Goal: Task Accomplishment & Management: Manage account settings

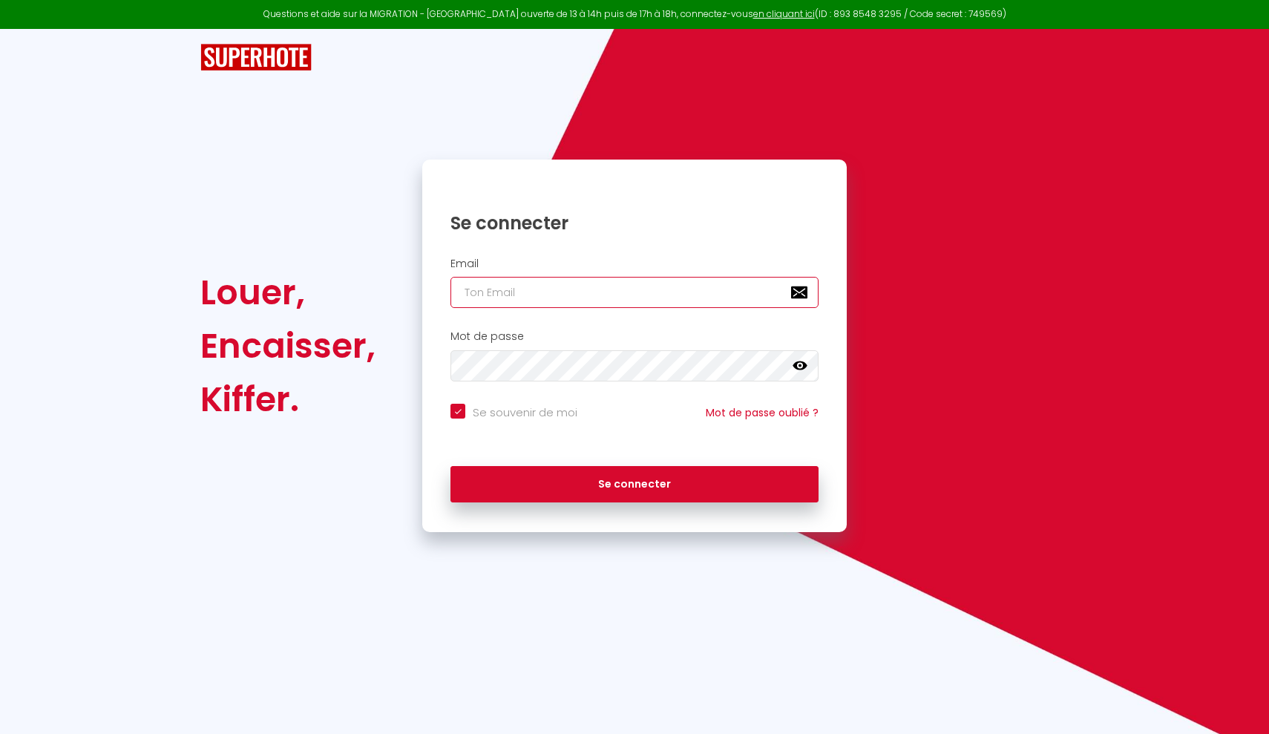
click at [467, 299] on input "email" at bounding box center [634, 292] width 368 height 31
type input "m"
checkbox input "true"
type input "mo"
checkbox input "true"
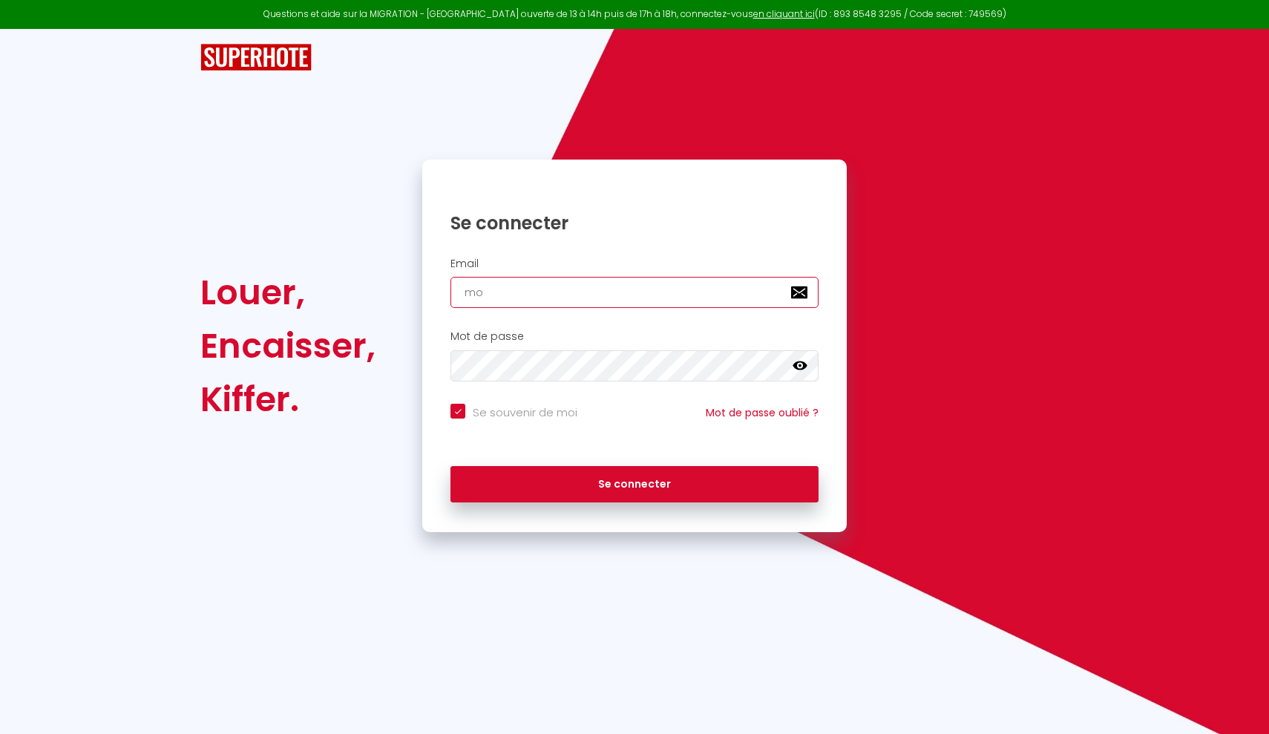
type input "mor"
checkbox input "true"
type input "morg"
checkbox input "true"
type input "morga"
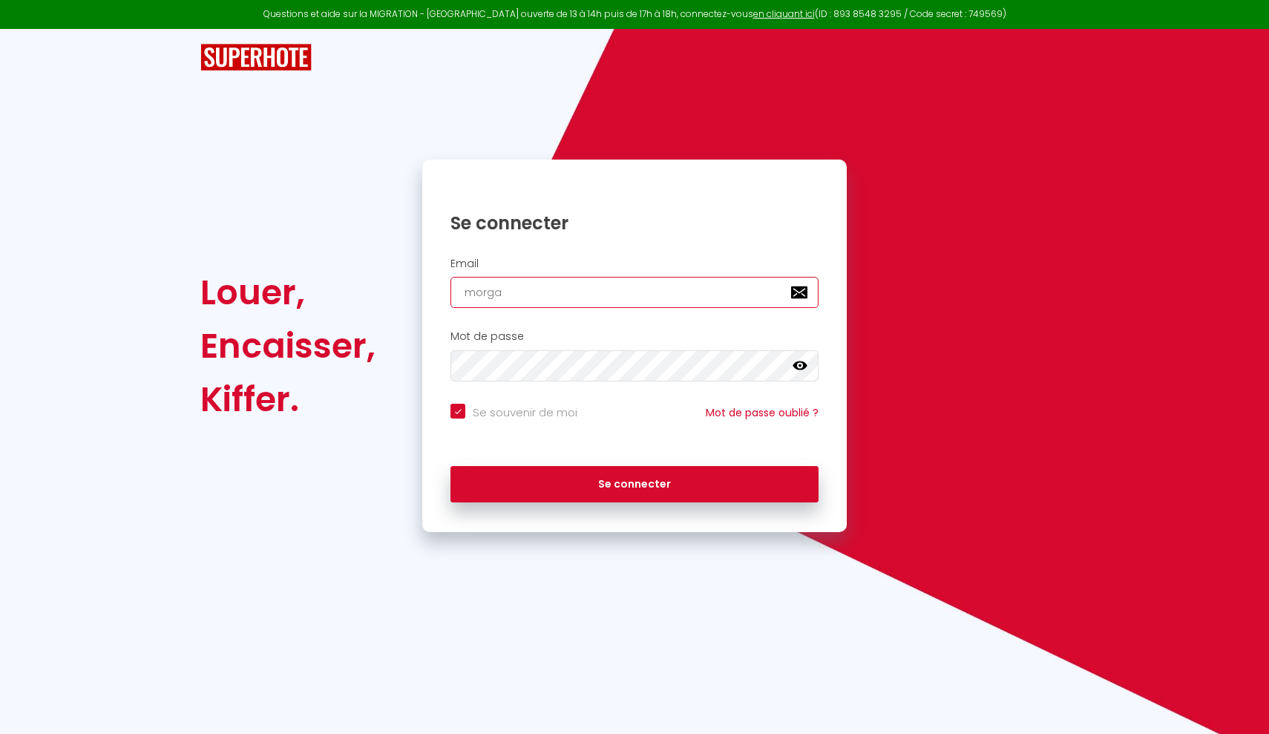
checkbox input "true"
type input "morgan"
checkbox input "true"
type input "morgane"
checkbox input "true"
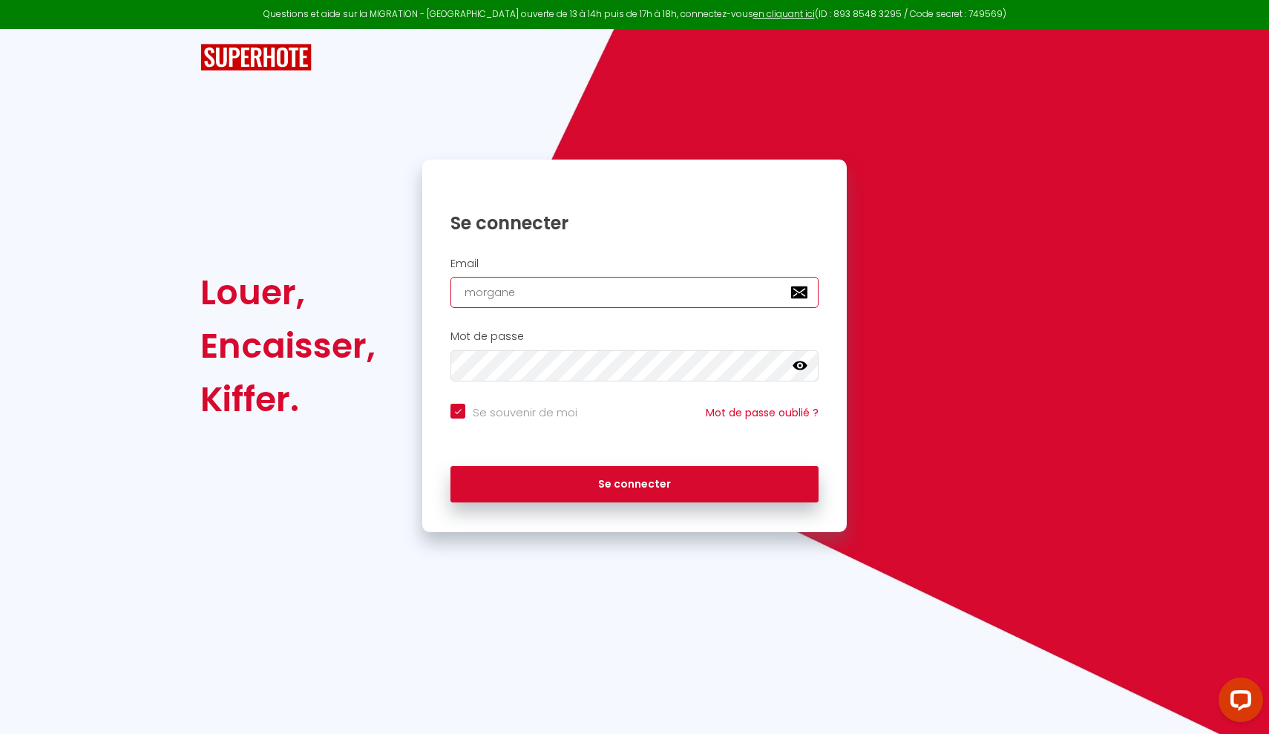
type input "[EMAIL_ADDRESS][DOMAIN_NAME]"
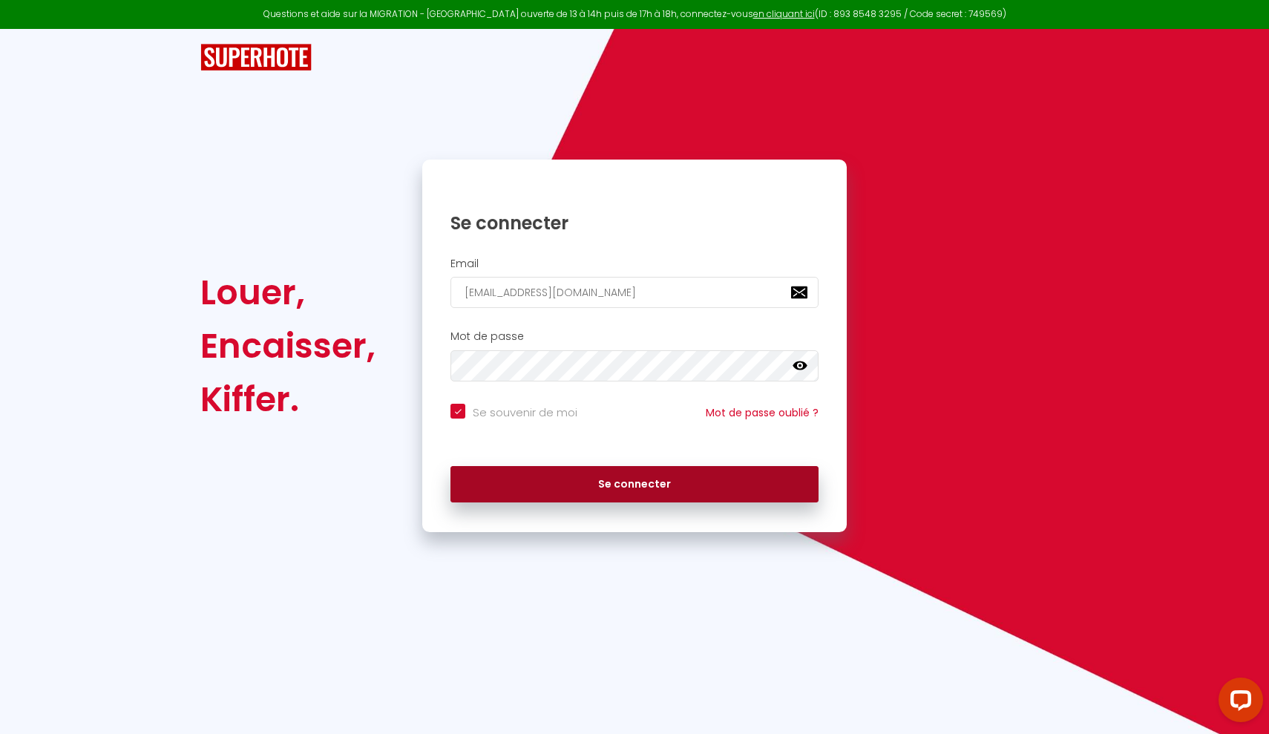
click at [664, 488] on button "Se connecter" at bounding box center [634, 484] width 368 height 37
checkbox input "true"
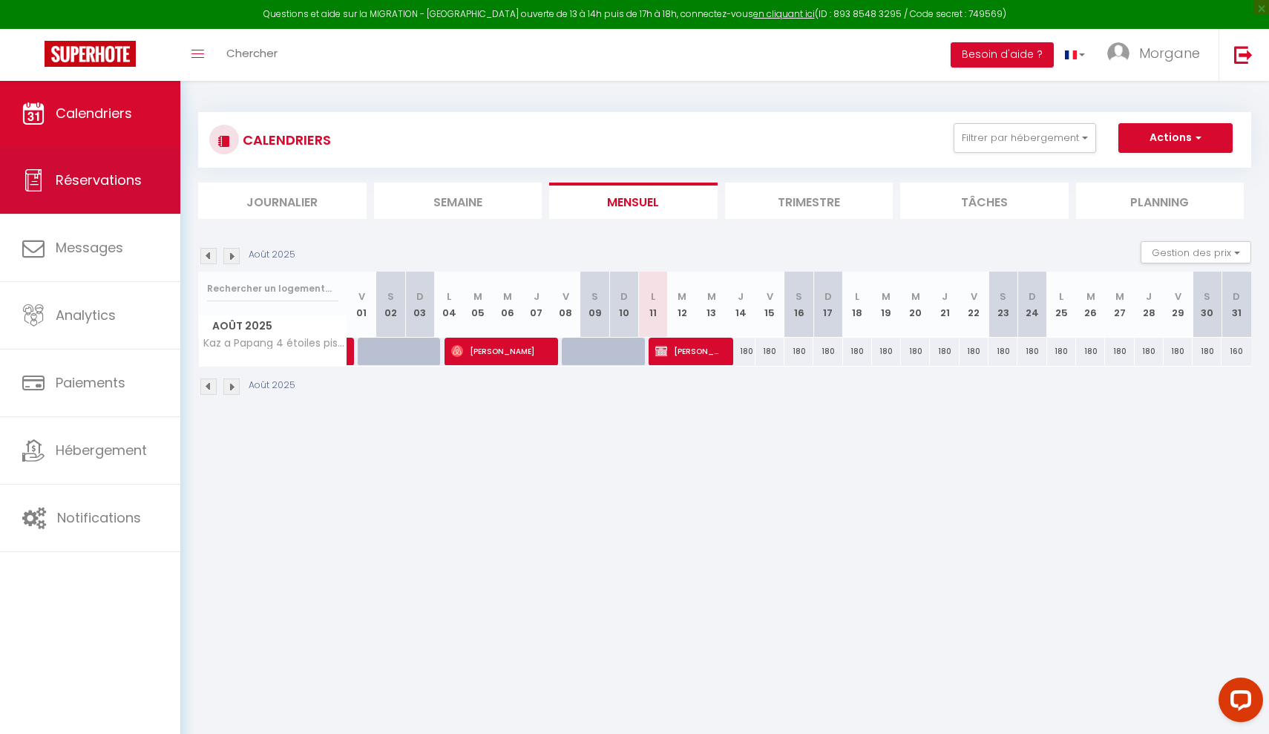
click at [118, 201] on link "Réservations" at bounding box center [90, 180] width 180 height 67
select select "not_cancelled"
select select
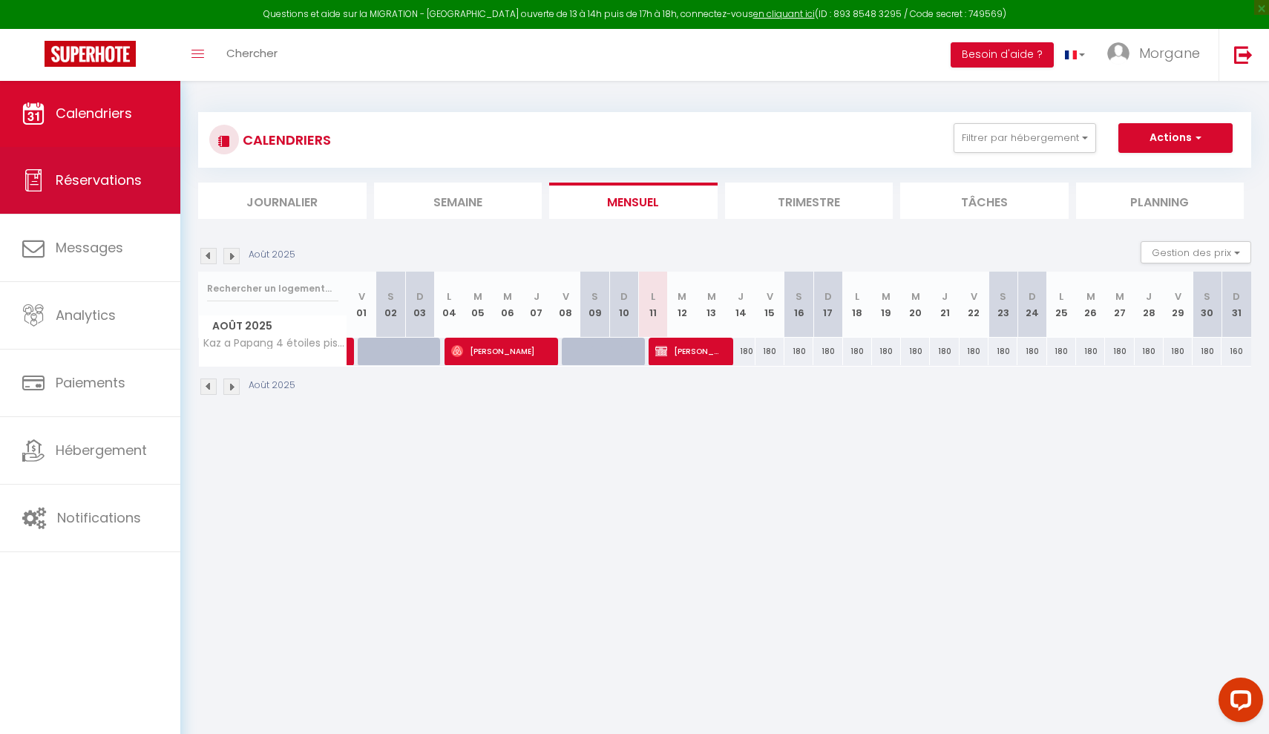
select select
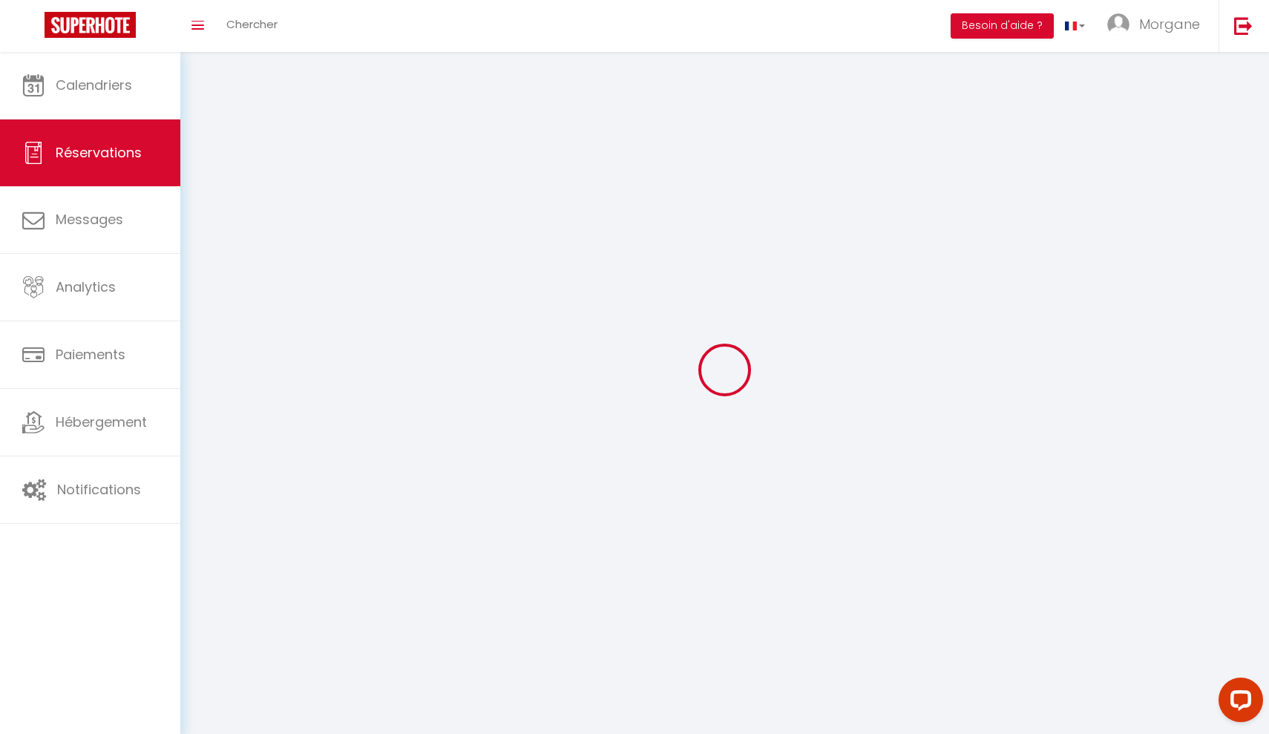
select select
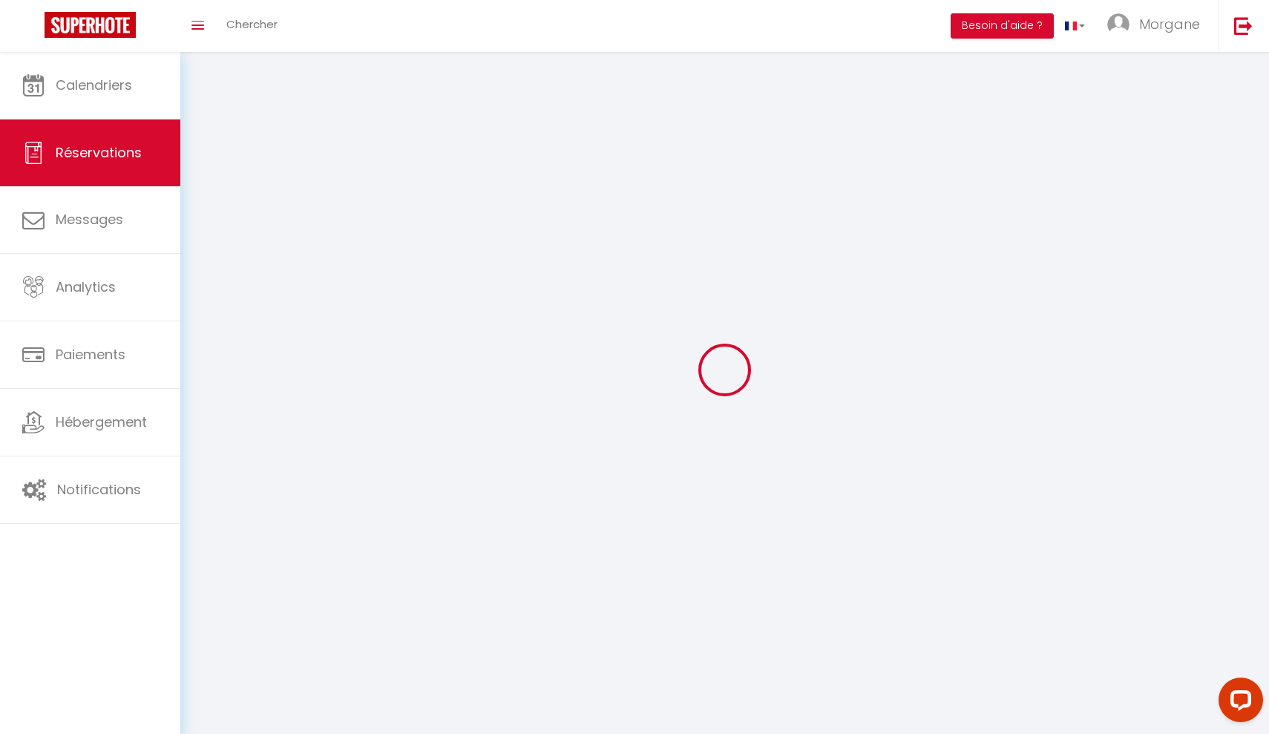
select select
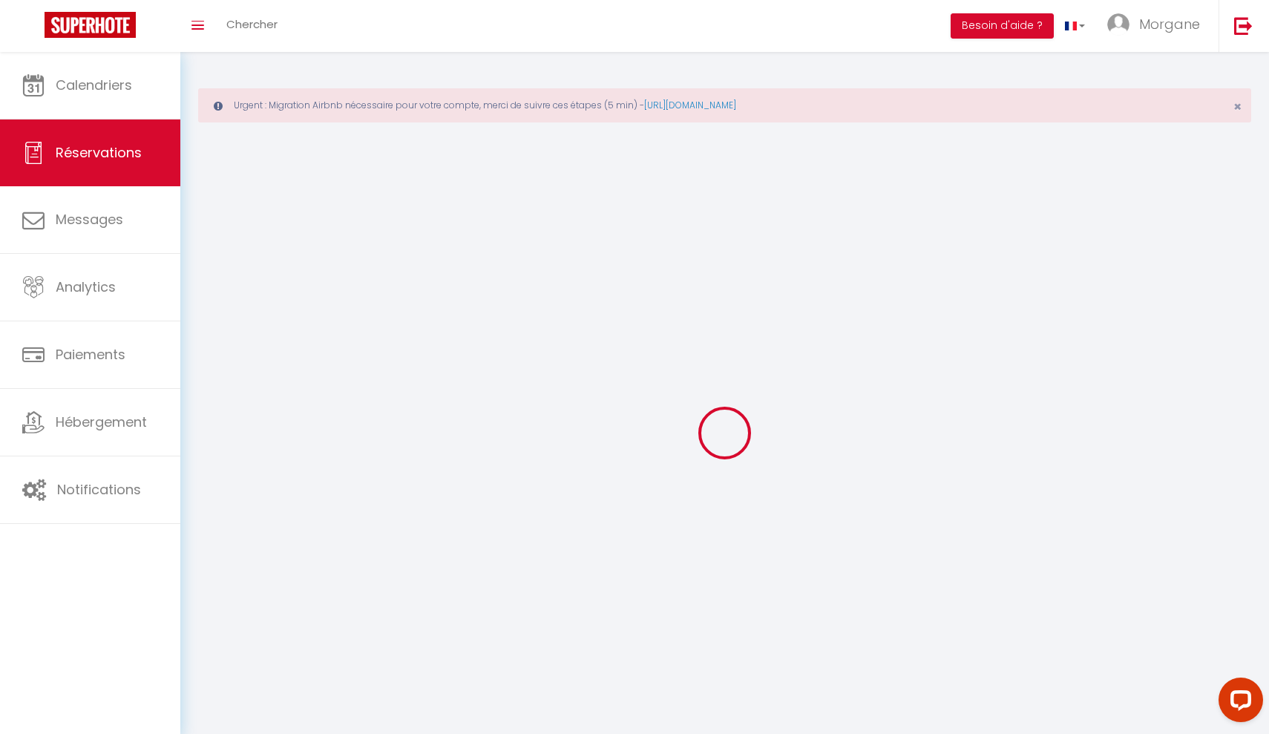
select select
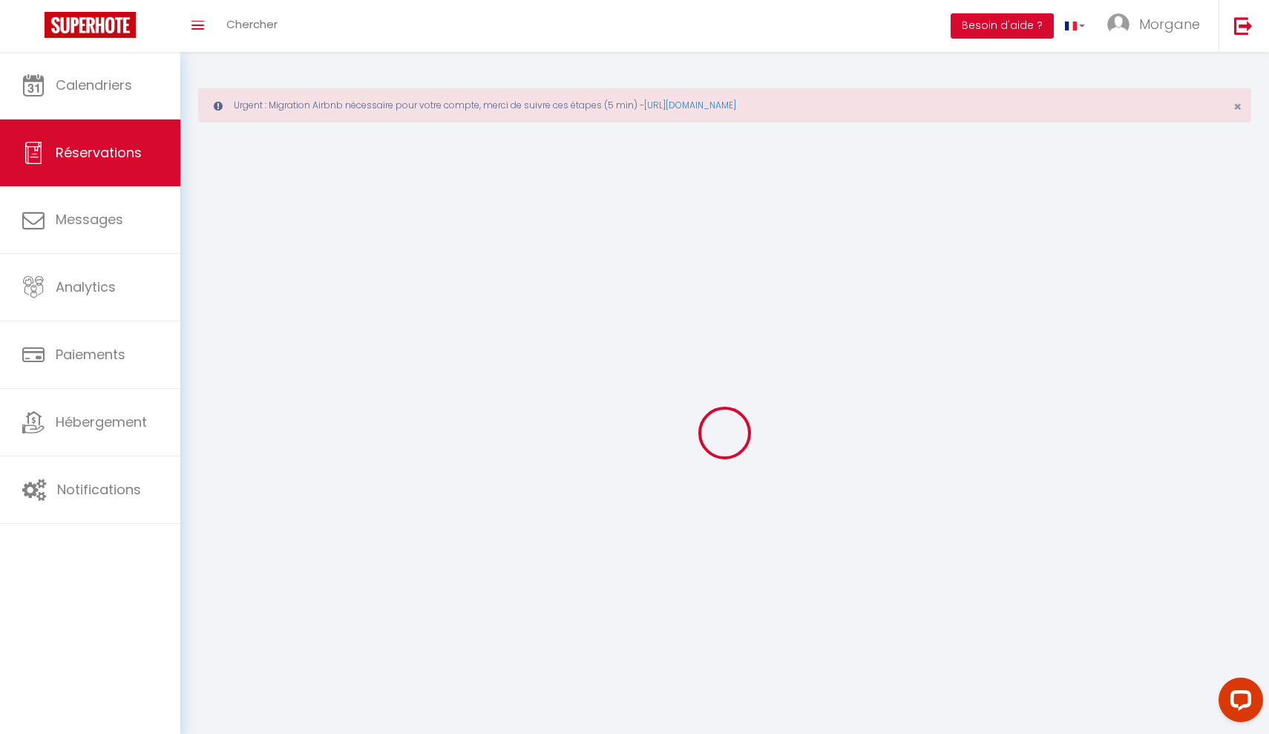
select select
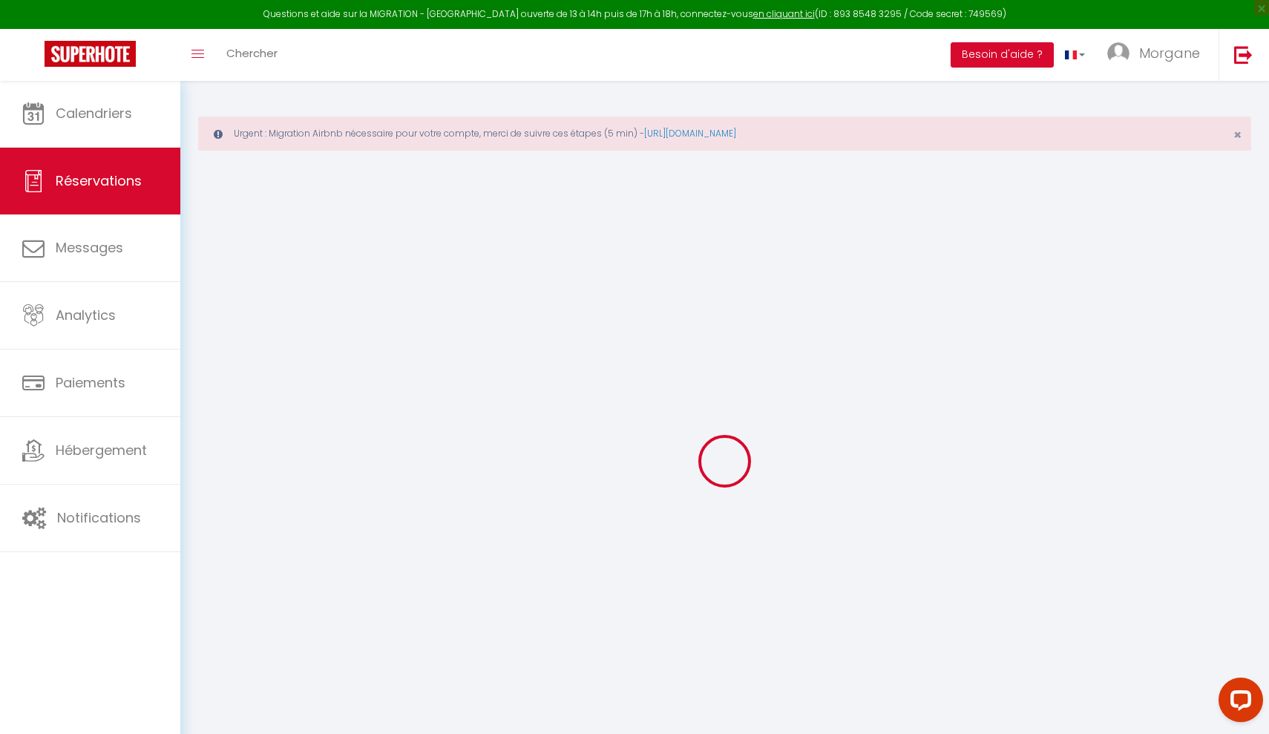
select select
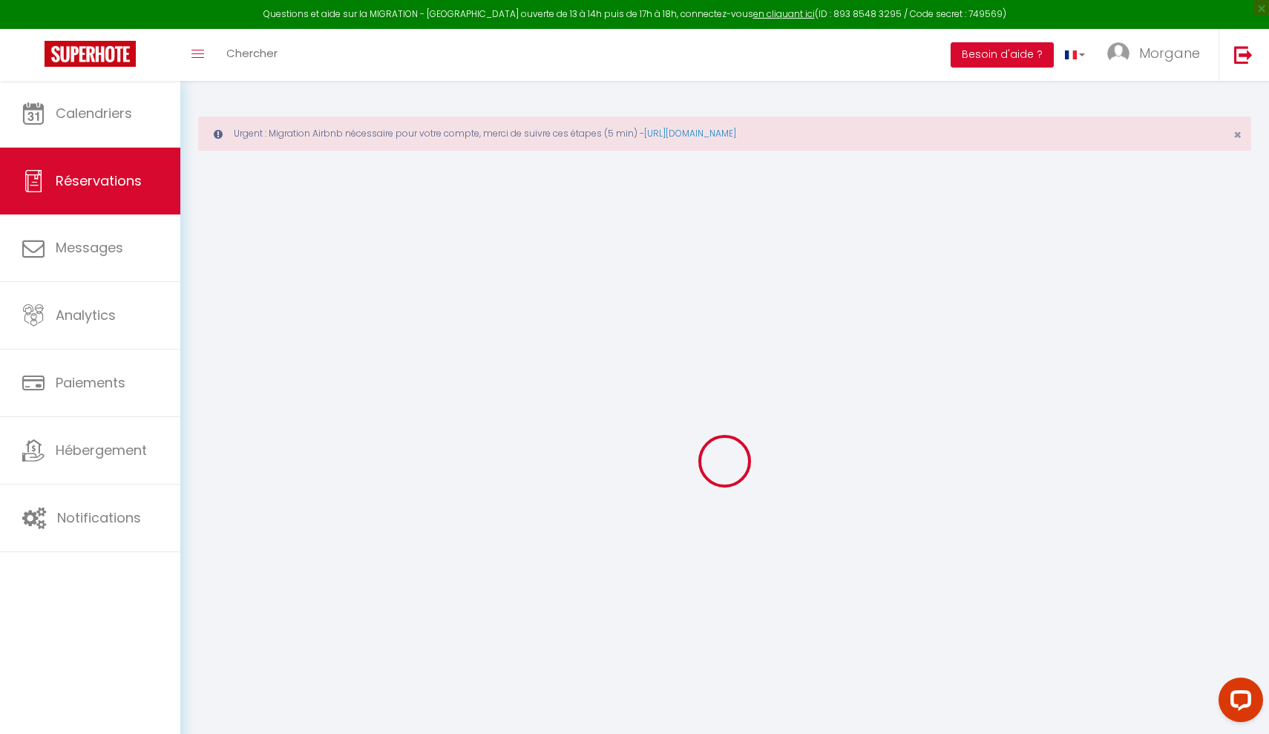
select select
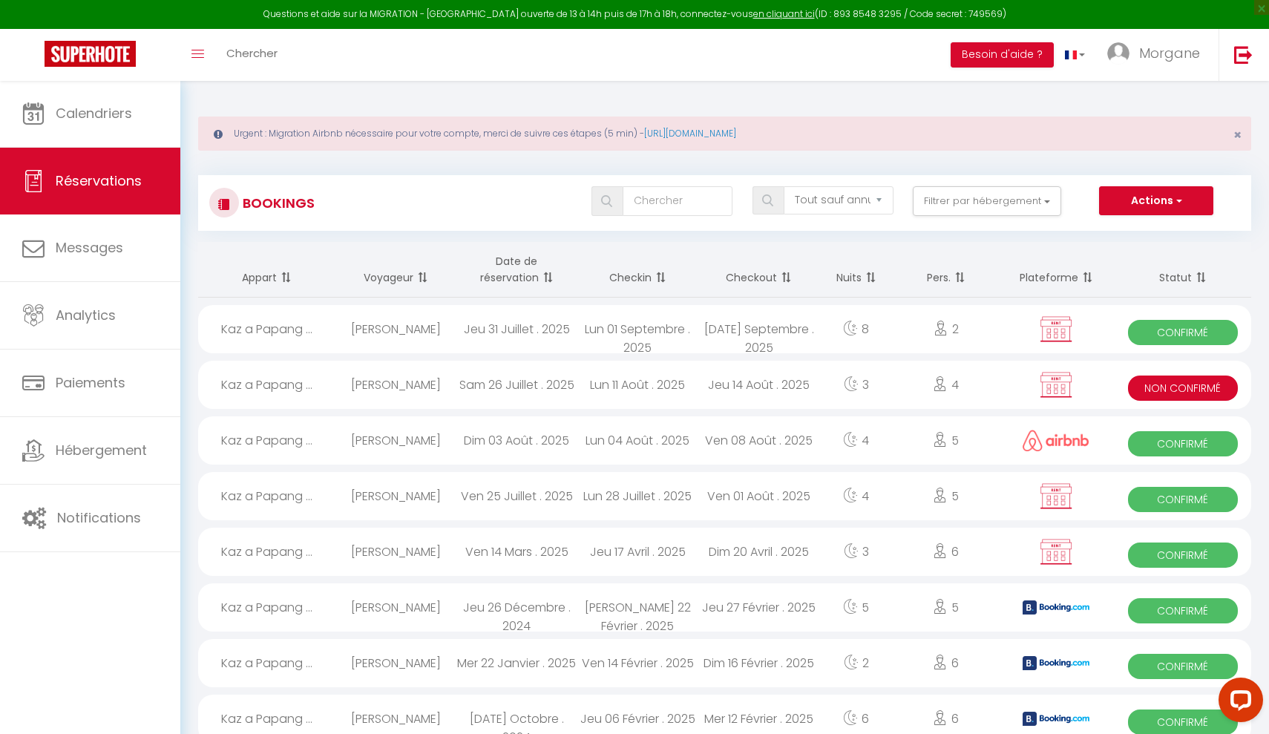
click at [413, 393] on div "[PERSON_NAME]" at bounding box center [395, 385] width 121 height 48
select select "KO"
select select "0"
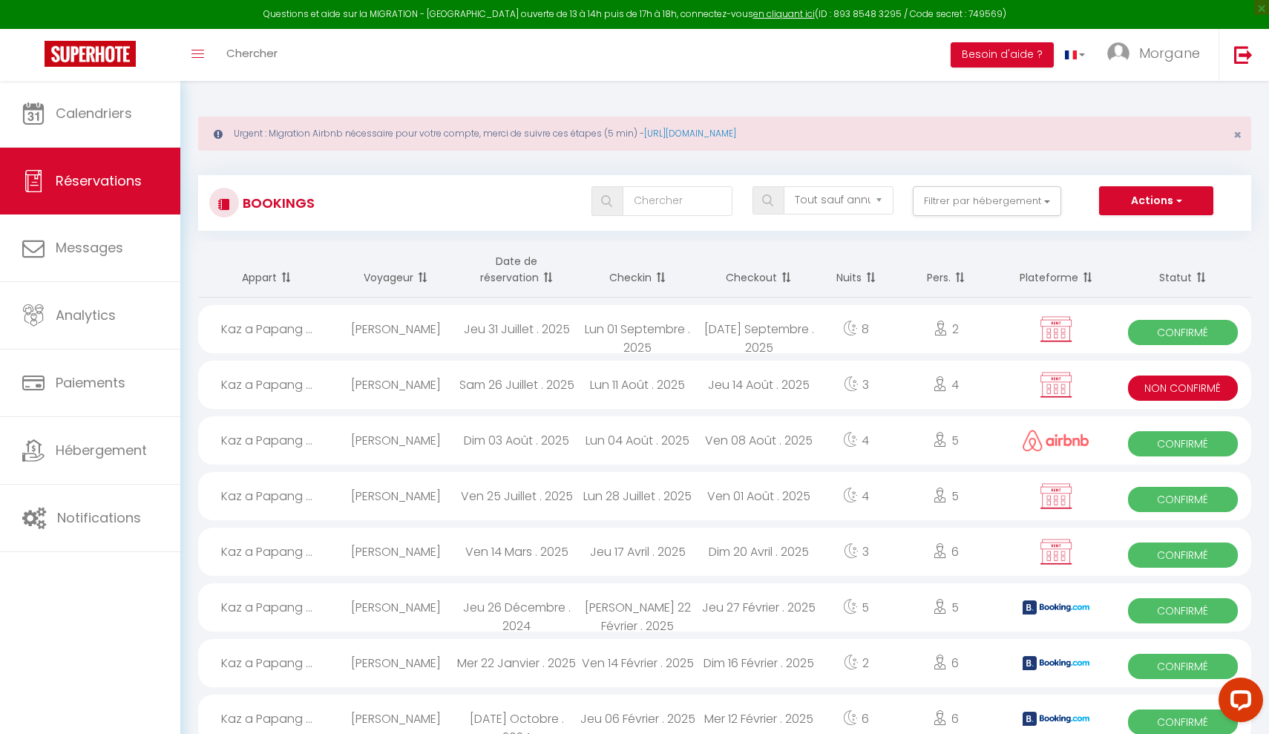
select select "1"
select select
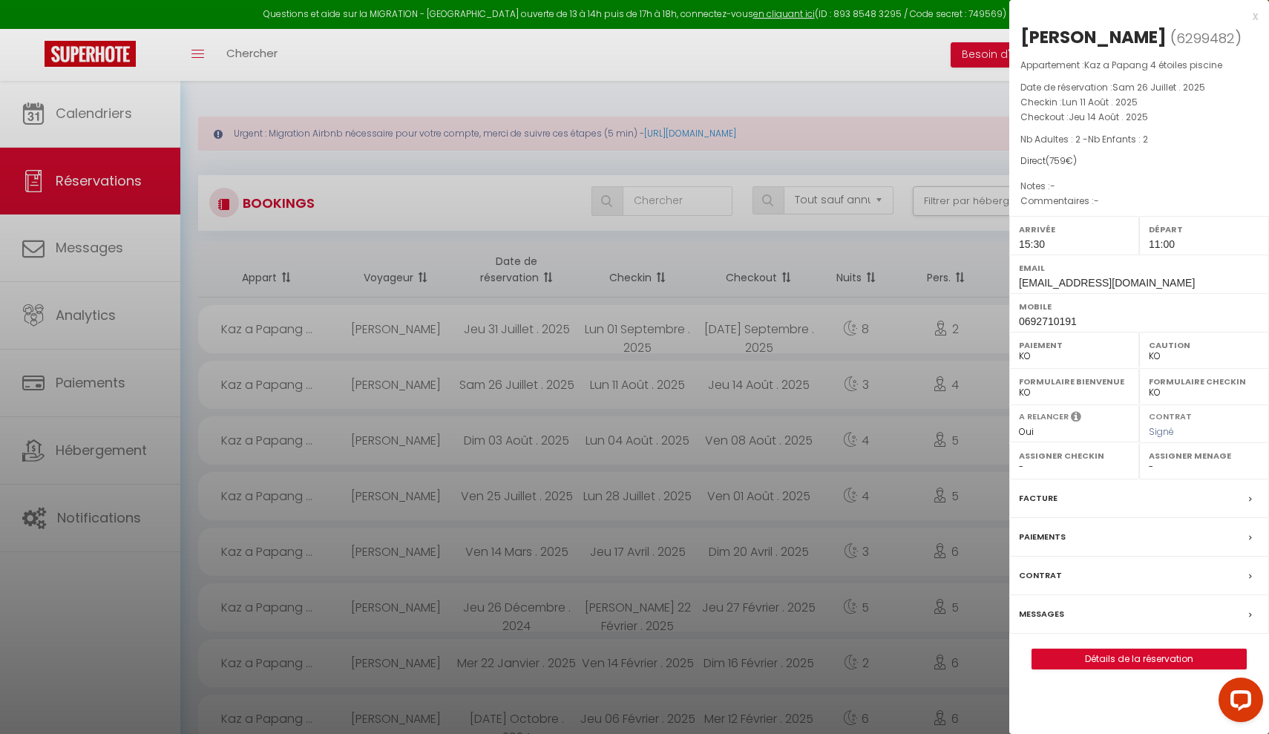
click at [1078, 531] on div "Paiements" at bounding box center [1139, 537] width 260 height 39
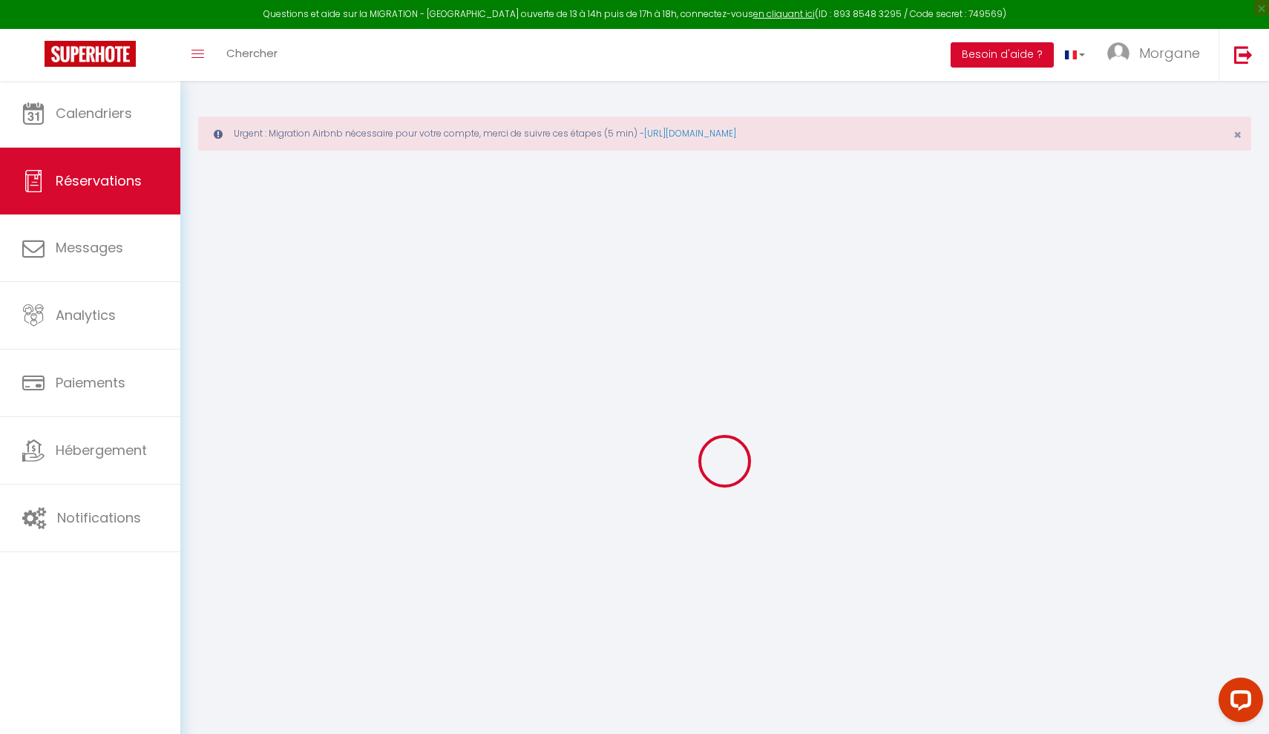
select select "0"
select select
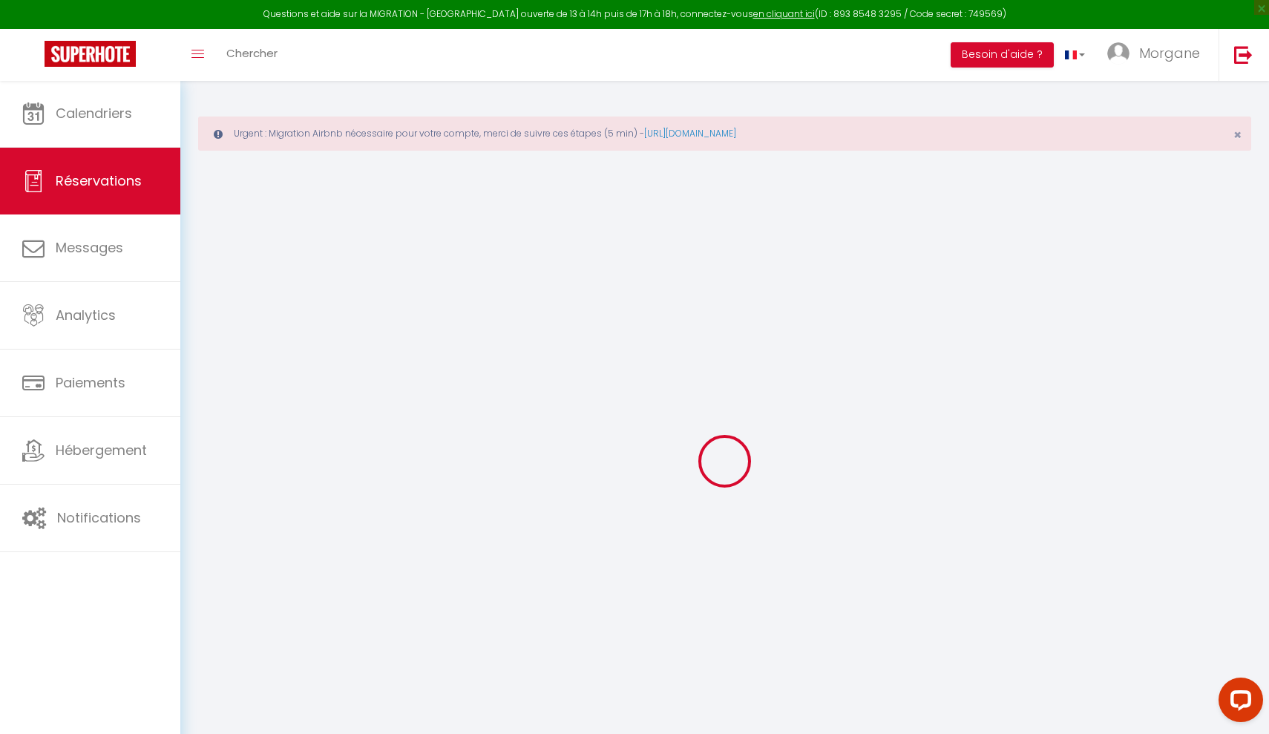
checkbox input "false"
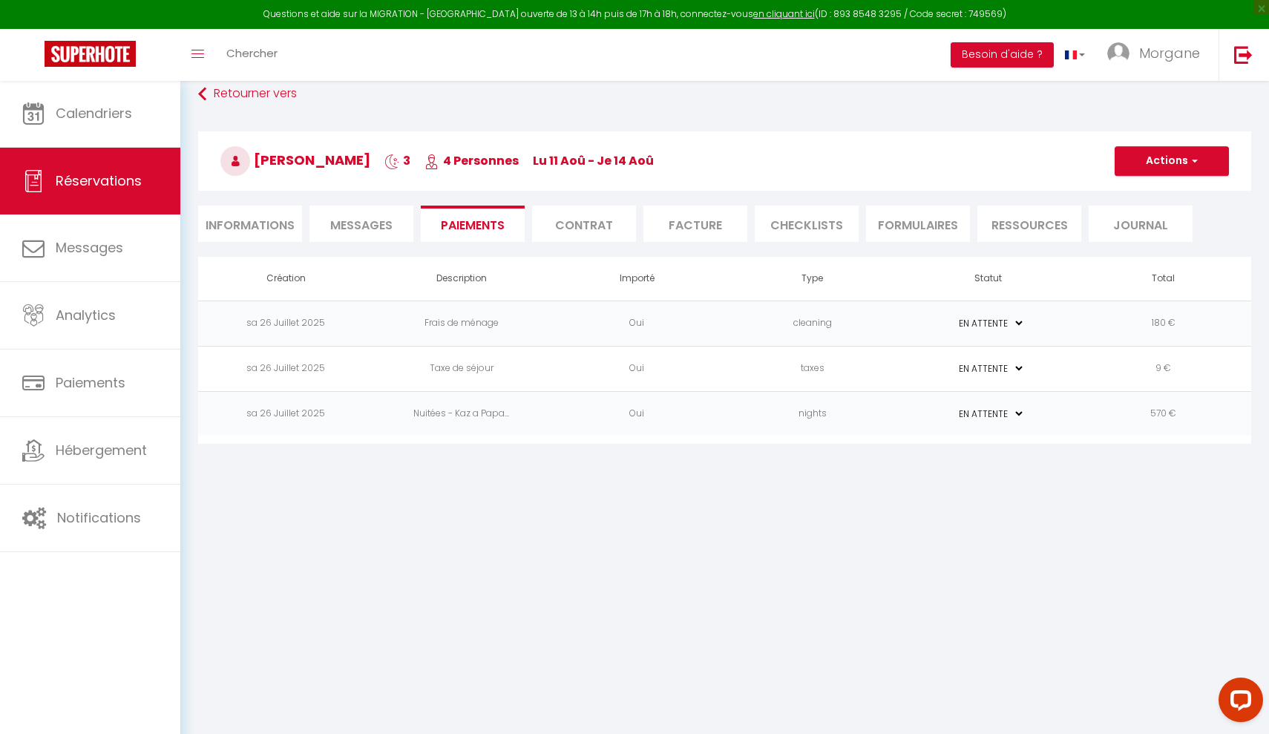
scroll to position [80, 0]
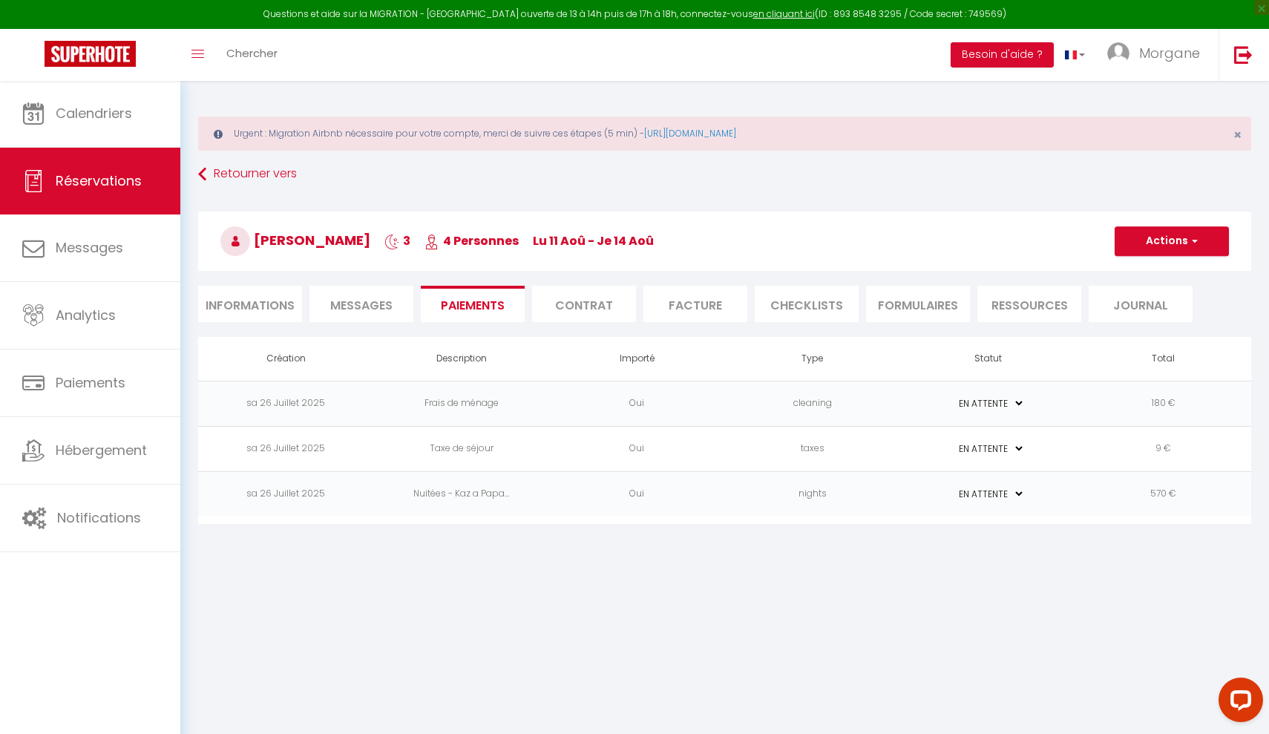
select select "not_cancelled"
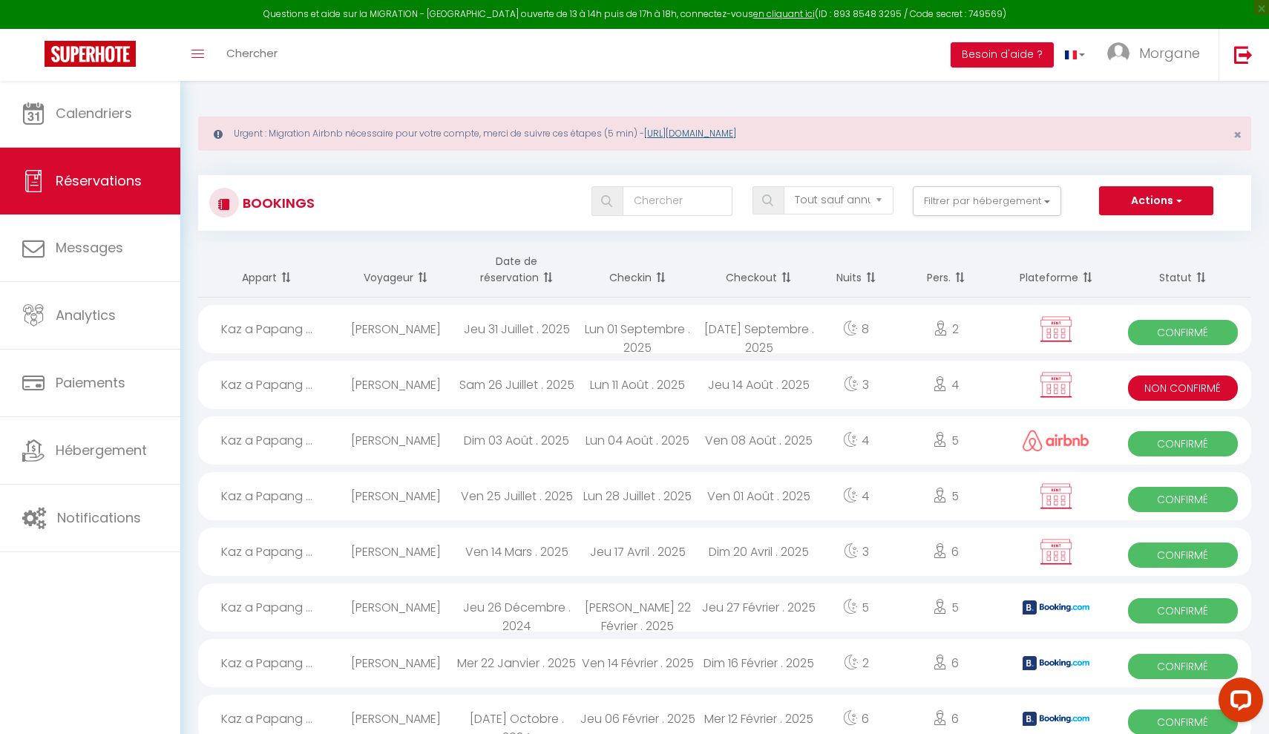
click at [723, 134] on link "https://superhote.com/migration-airbnb" at bounding box center [690, 133] width 92 height 13
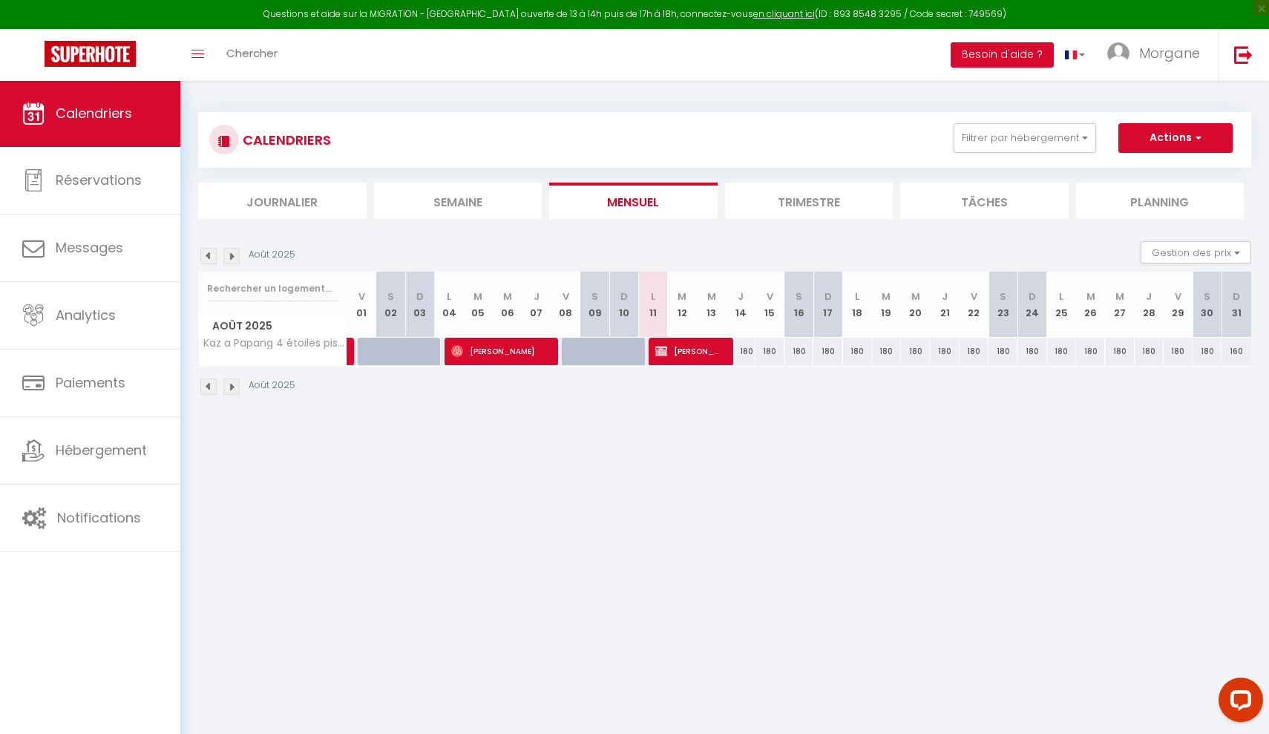
click at [680, 353] on span "[PERSON_NAME]" at bounding box center [689, 351] width 68 height 28
select select "KO"
select select "0"
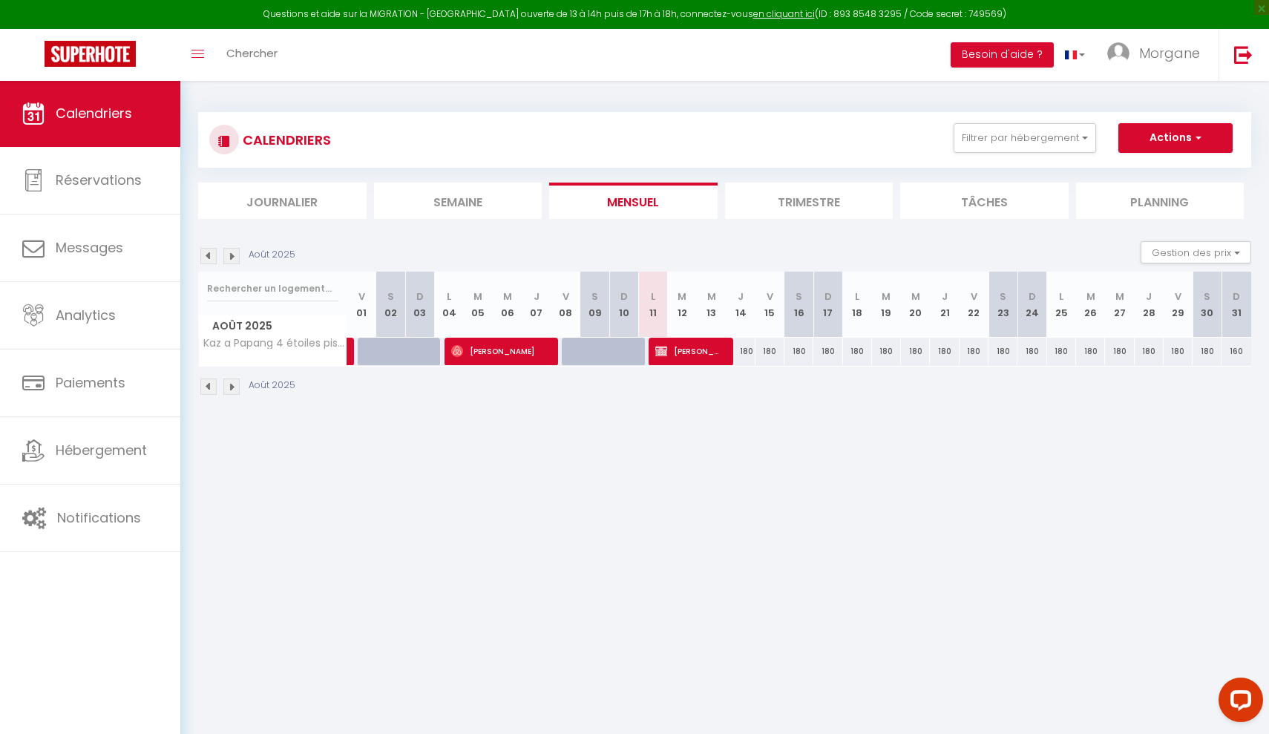
select select "1"
select select
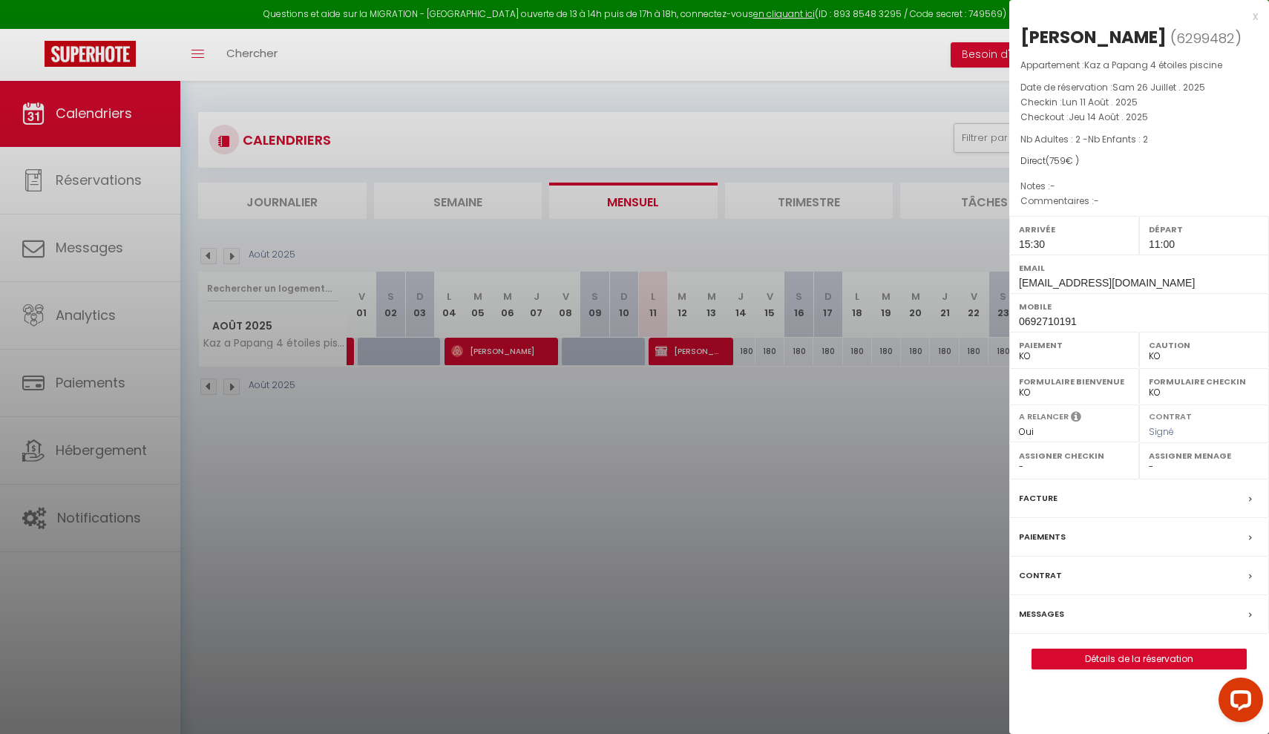
click at [1250, 19] on div "x" at bounding box center [1133, 16] width 249 height 18
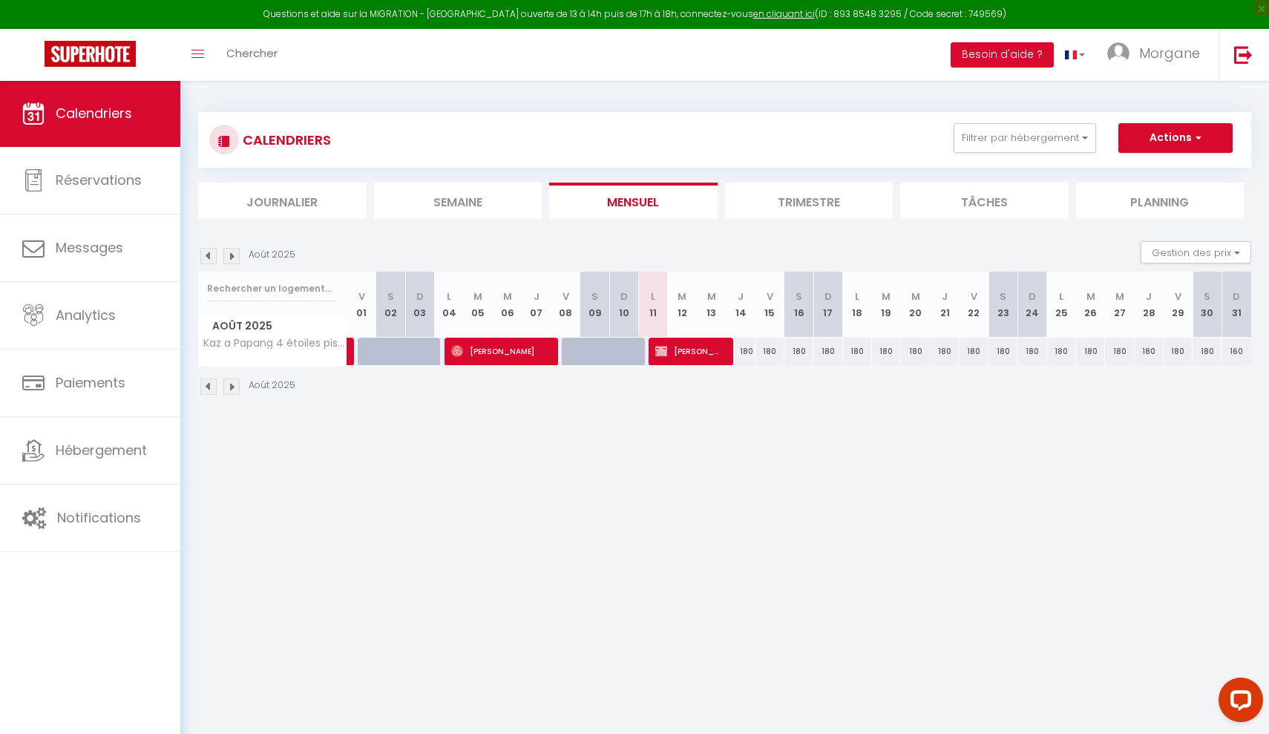
click at [234, 257] on img at bounding box center [231, 256] width 16 height 16
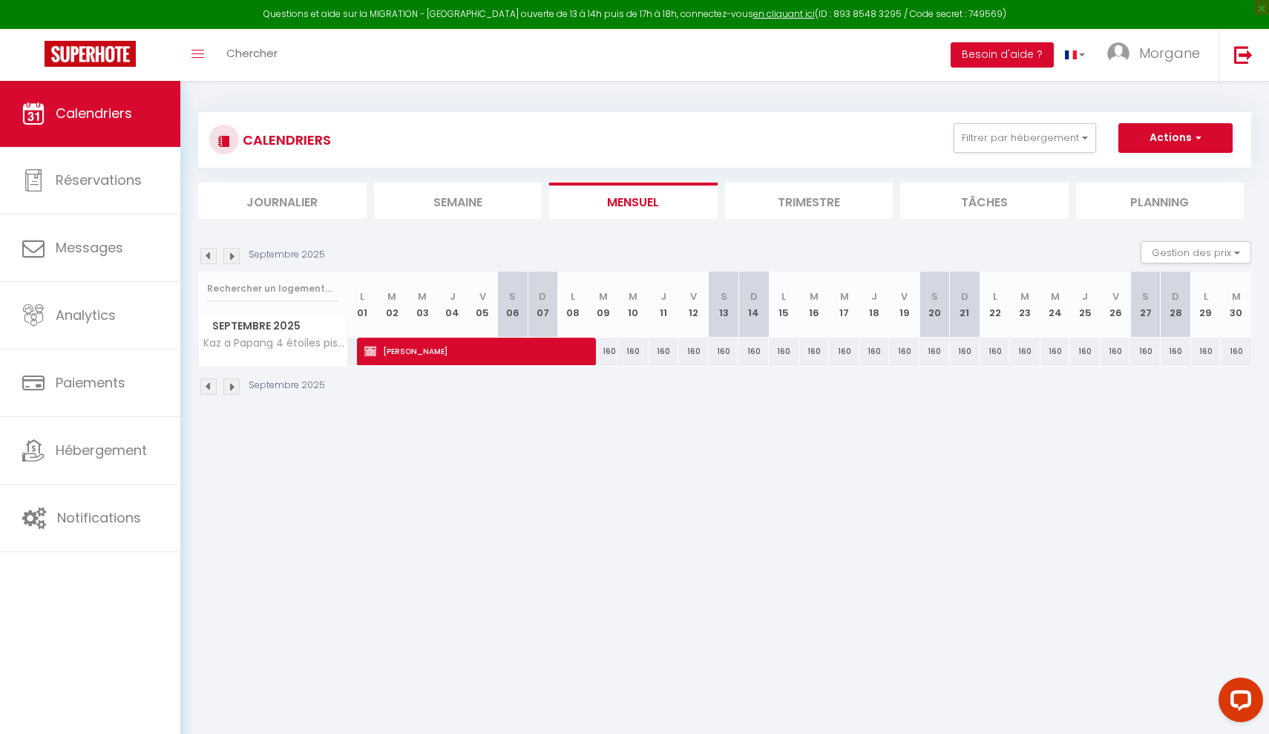
click at [503, 354] on span "[PERSON_NAME]" at bounding box center [475, 351] width 223 height 28
select select "OK"
